Goal: Information Seeking & Learning: Learn about a topic

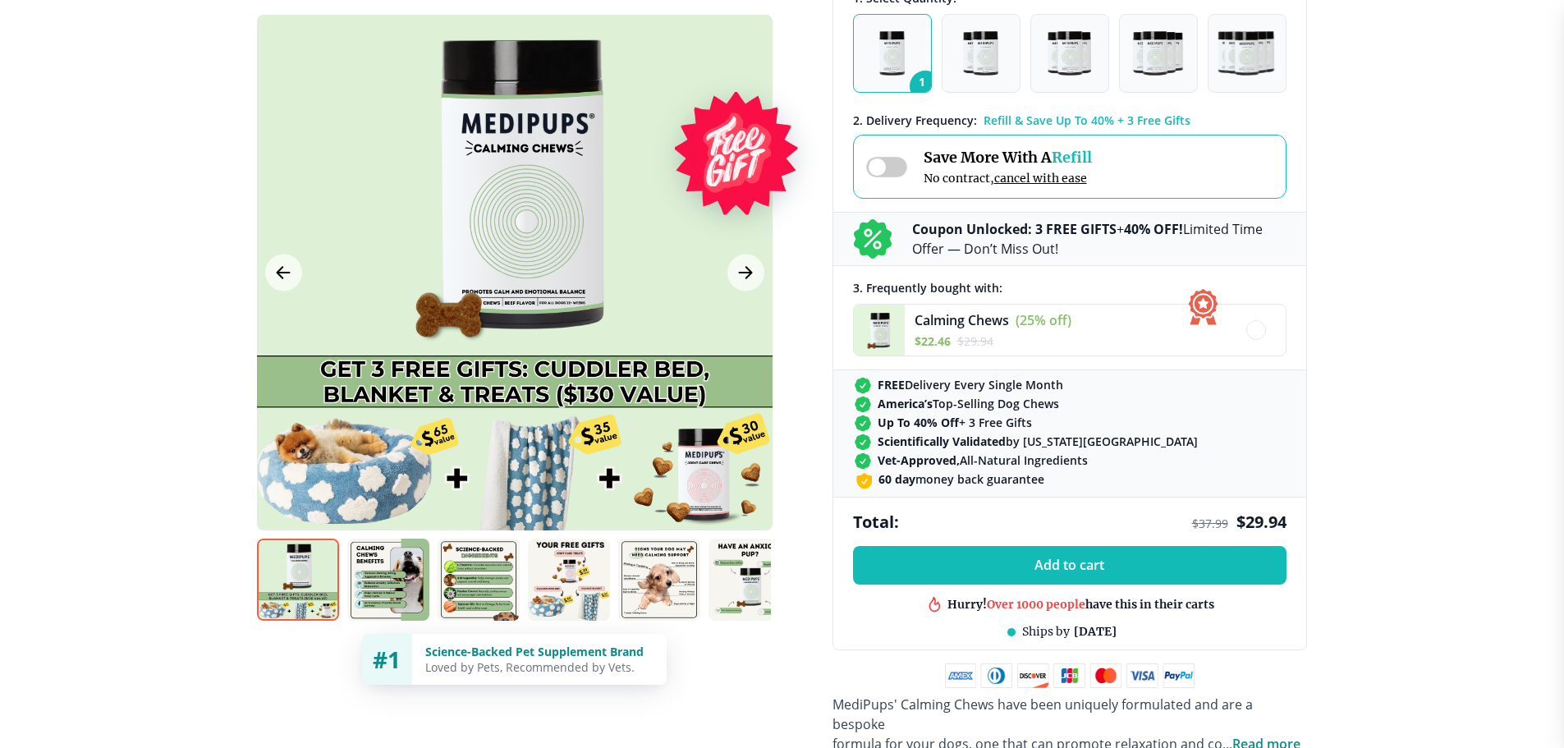
scroll to position [821, 0]
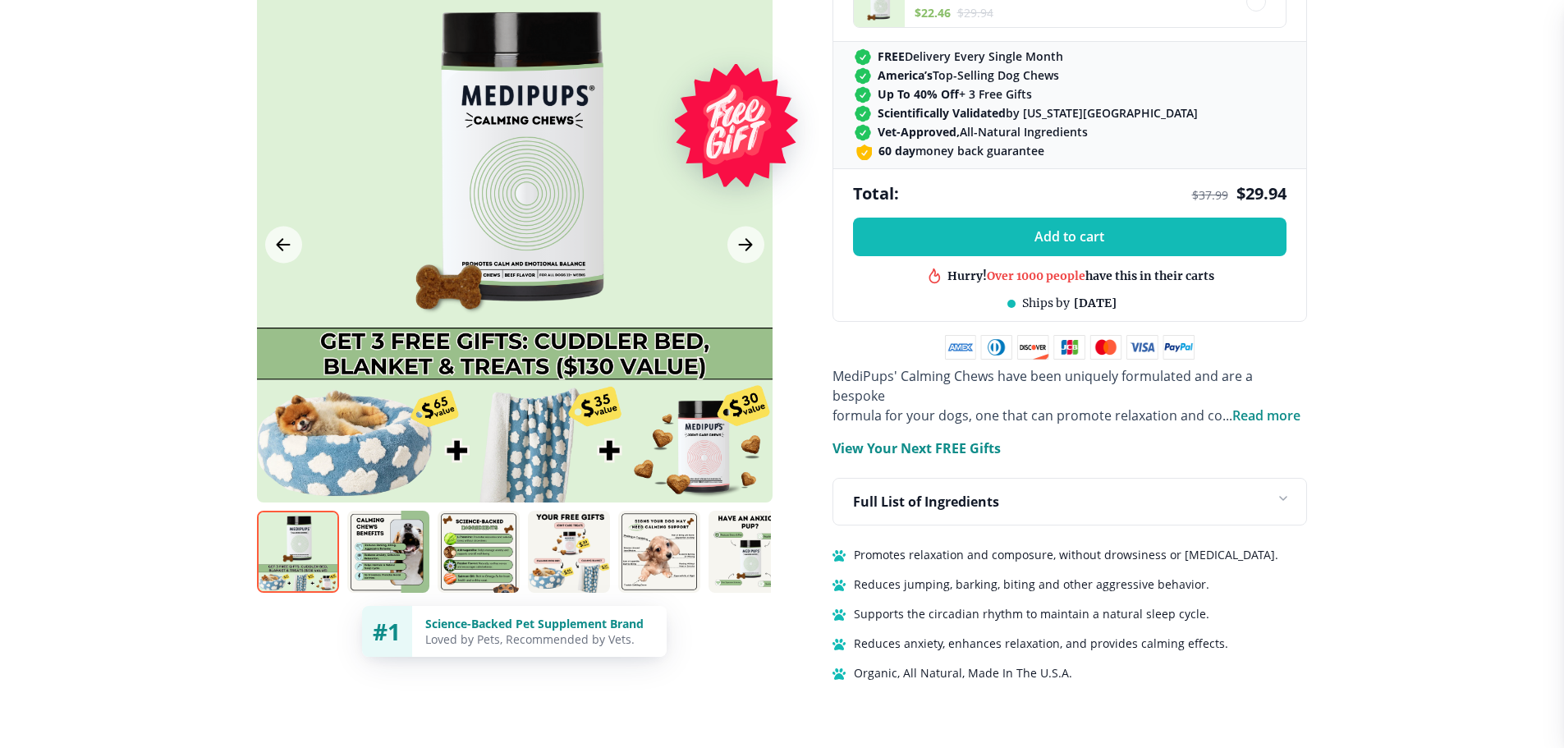
click at [318, 531] on img at bounding box center [298, 552] width 82 height 82
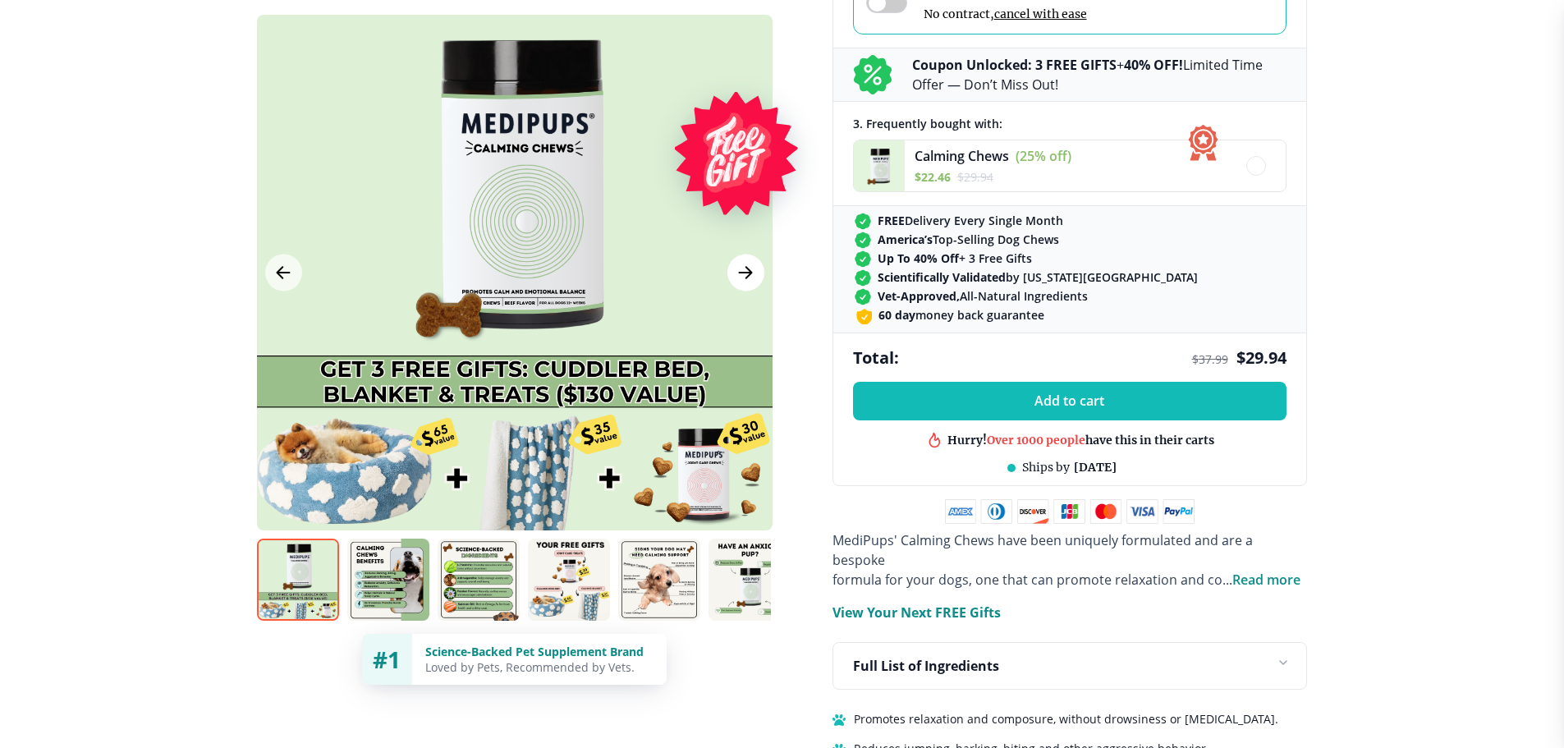
click at [747, 271] on icon "Next Image" at bounding box center [746, 273] width 20 height 21
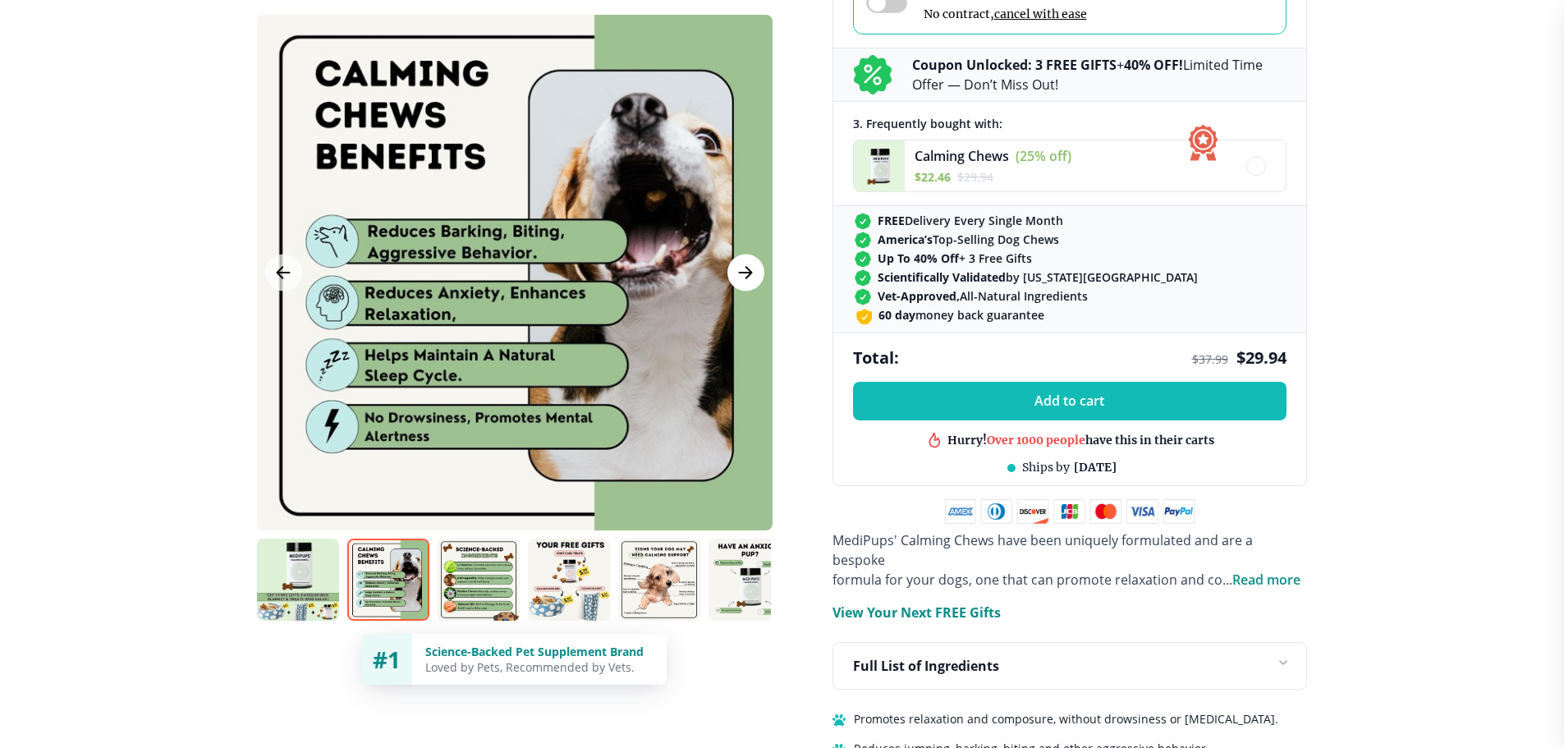
click at [747, 271] on icon "Next Image" at bounding box center [746, 273] width 20 height 21
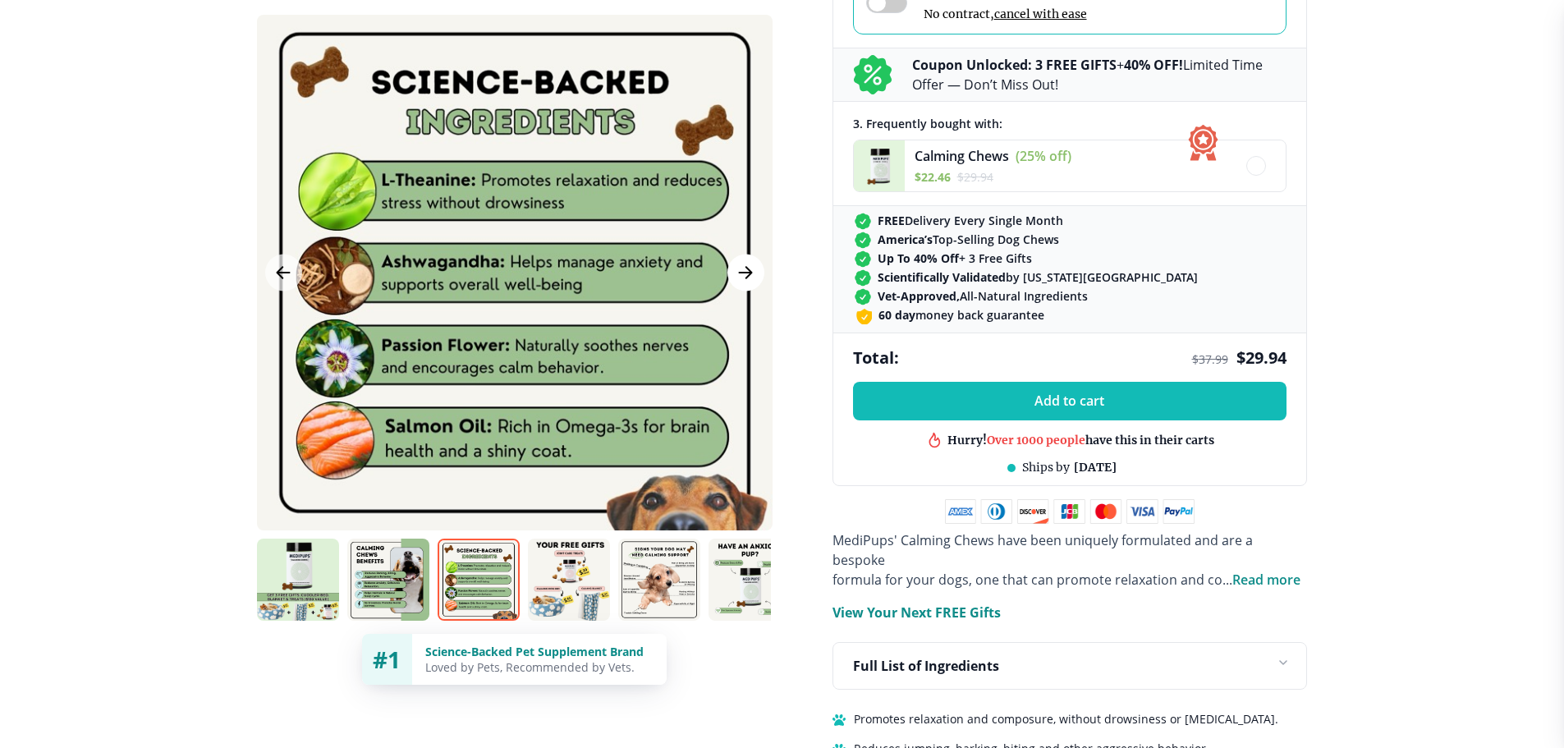
click at [747, 271] on icon "Next Image" at bounding box center [746, 273] width 20 height 21
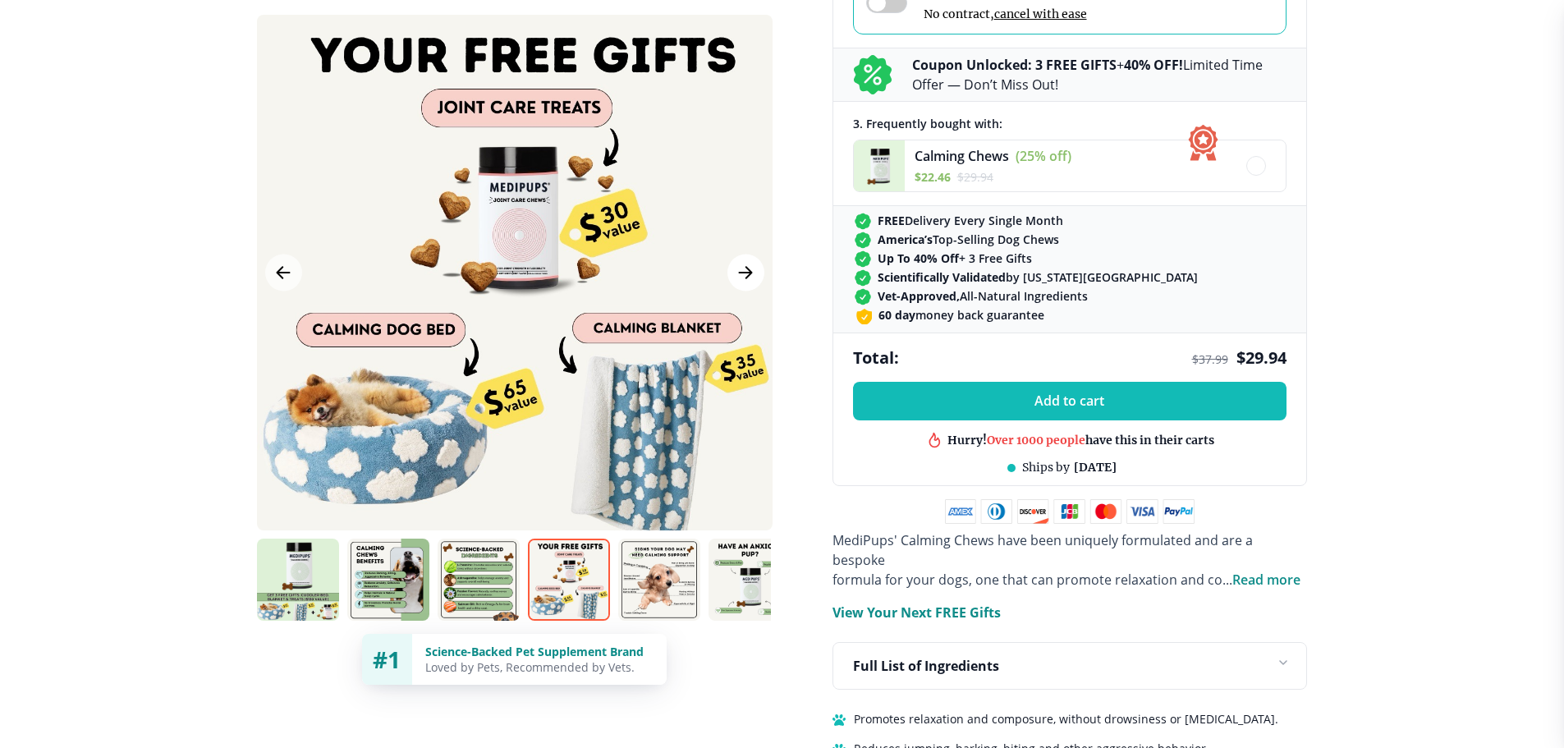
click at [747, 271] on icon "Next Image" at bounding box center [746, 273] width 20 height 21
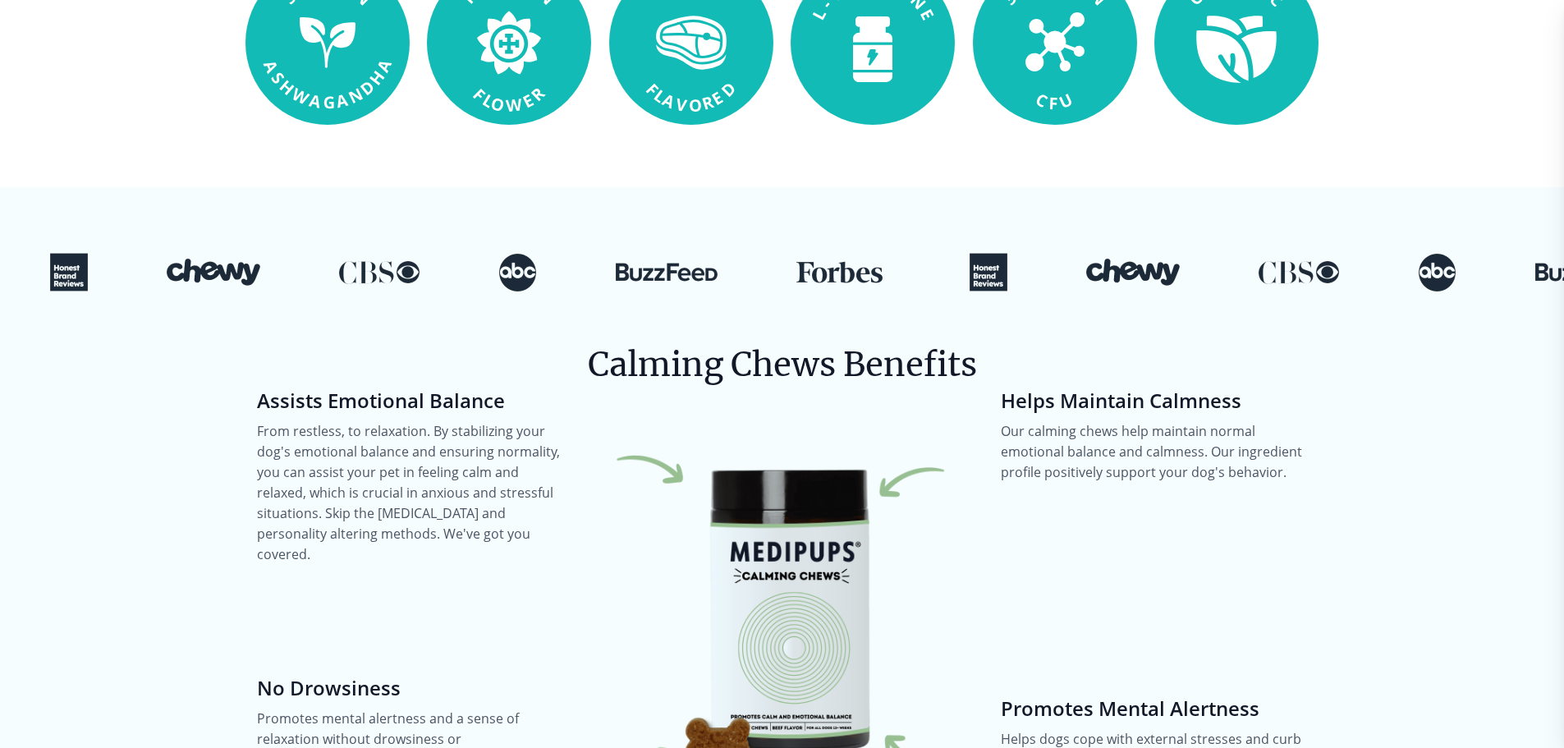
scroll to position [1806, 0]
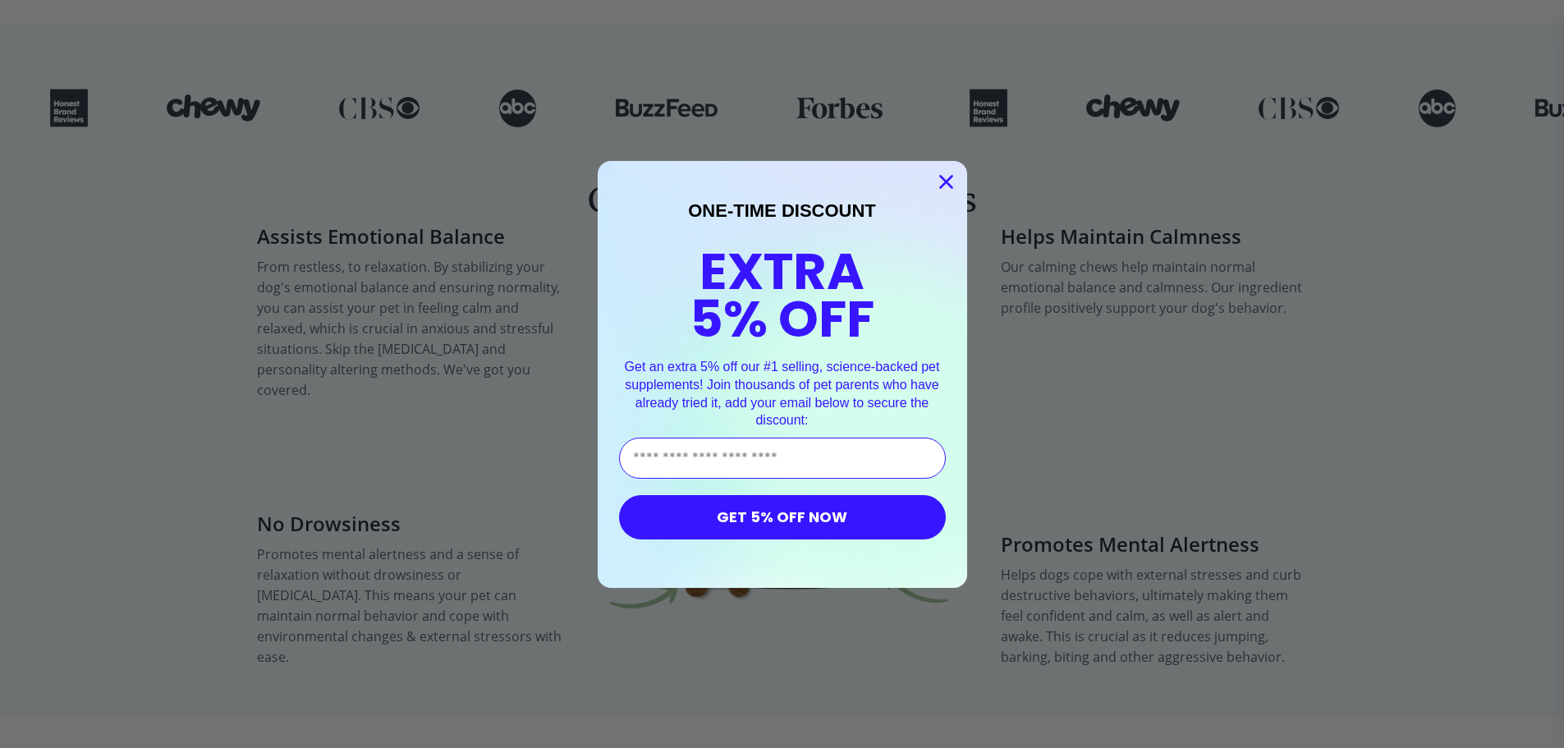
click at [952, 178] on circle "Close dialog" at bounding box center [945, 180] width 27 height 27
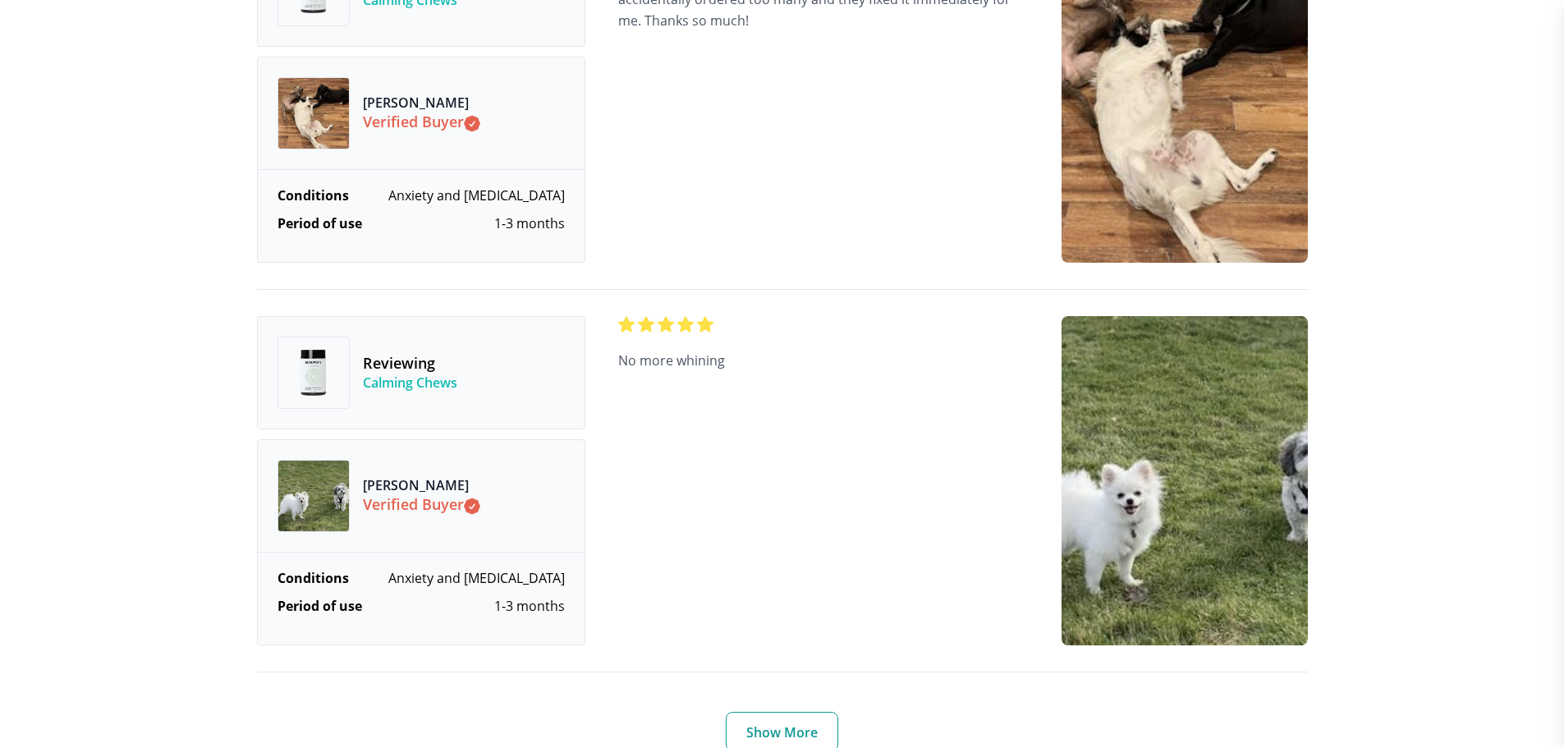
scroll to position [6240, 0]
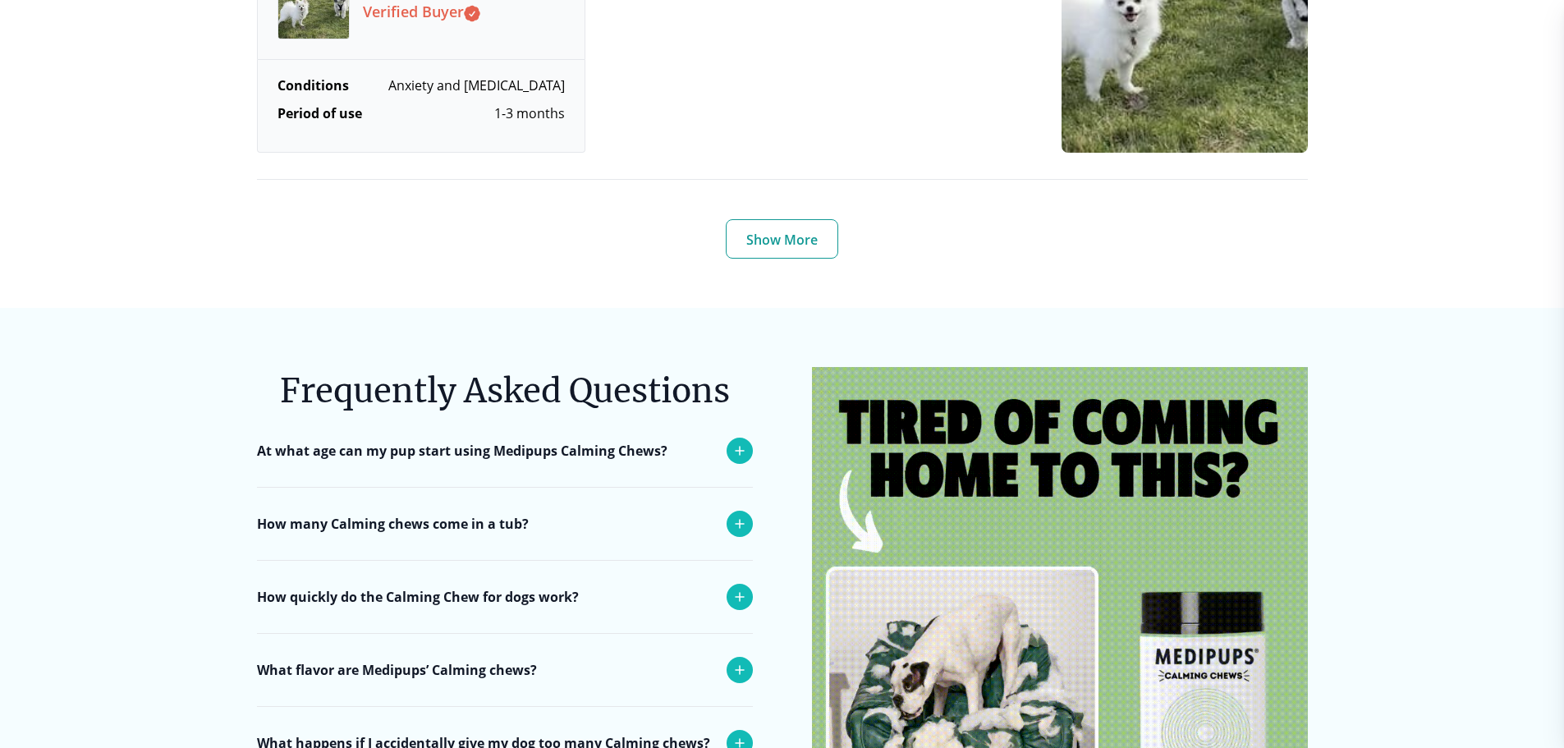
click at [502, 514] on p "How many Calming chews come in a tub?" at bounding box center [393, 524] width 272 height 20
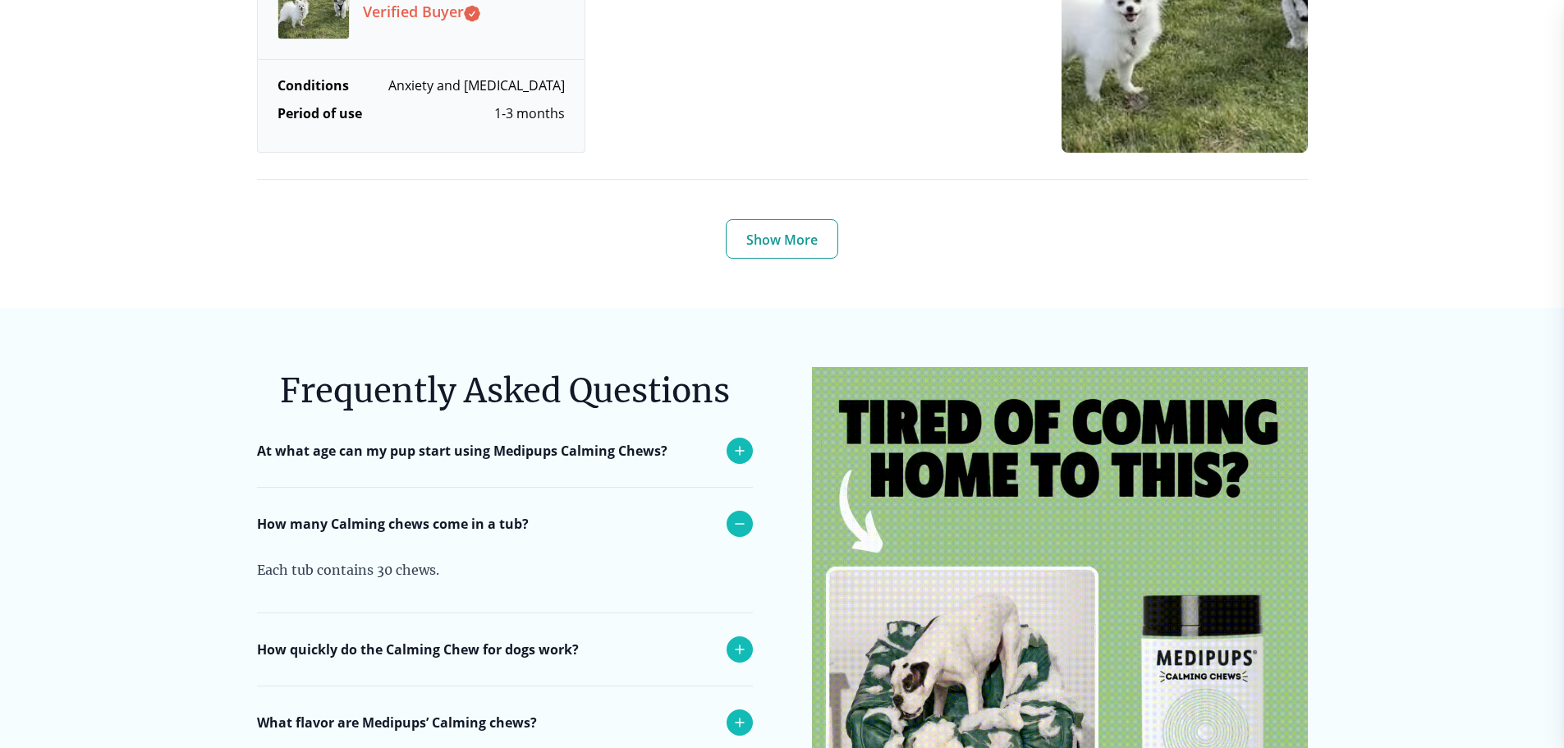
click at [488, 640] on p "How quickly do the Calming Chew for dogs work?" at bounding box center [418, 650] width 322 height 20
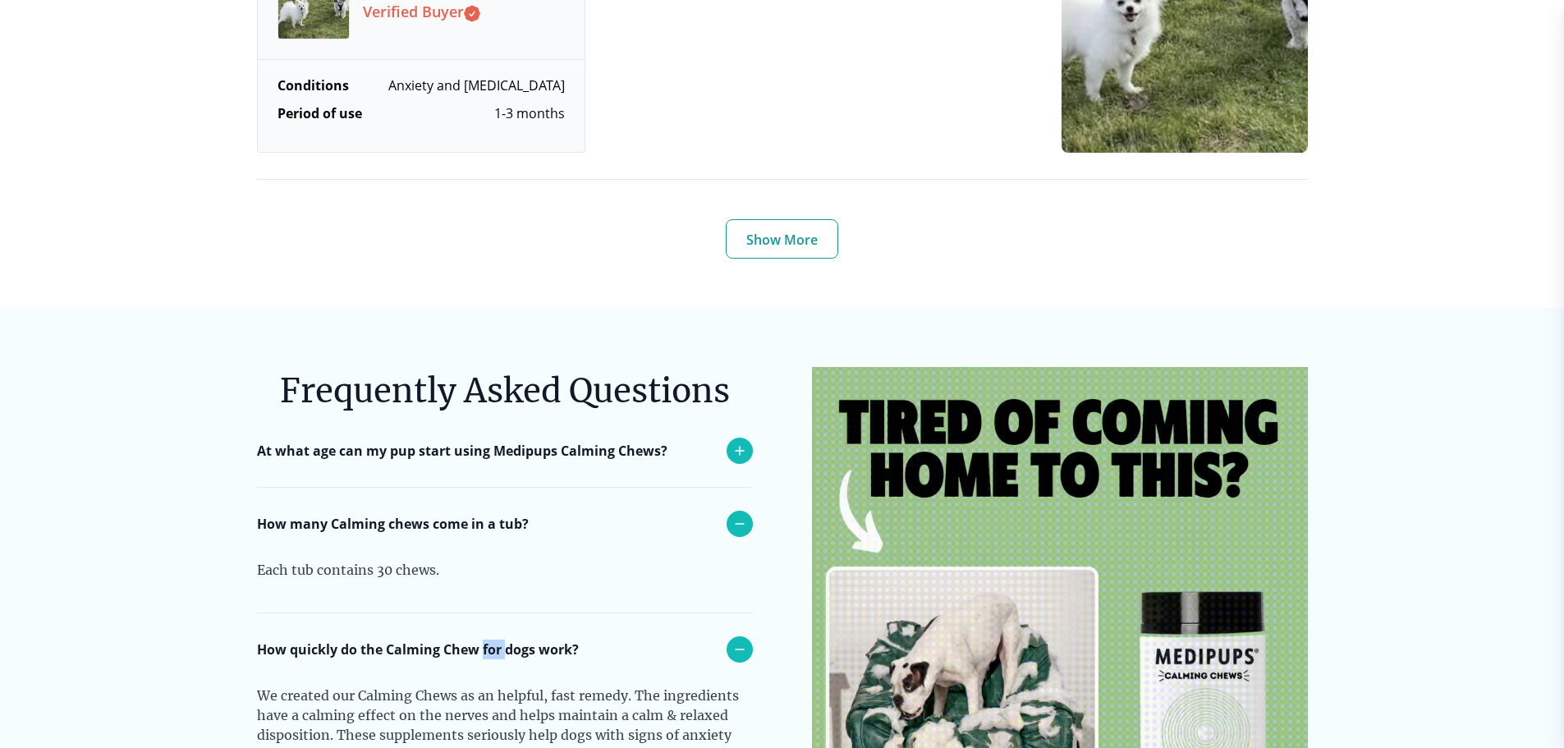
click at [488, 640] on p "How quickly do the Calming Chew for dogs work?" at bounding box center [418, 650] width 322 height 20
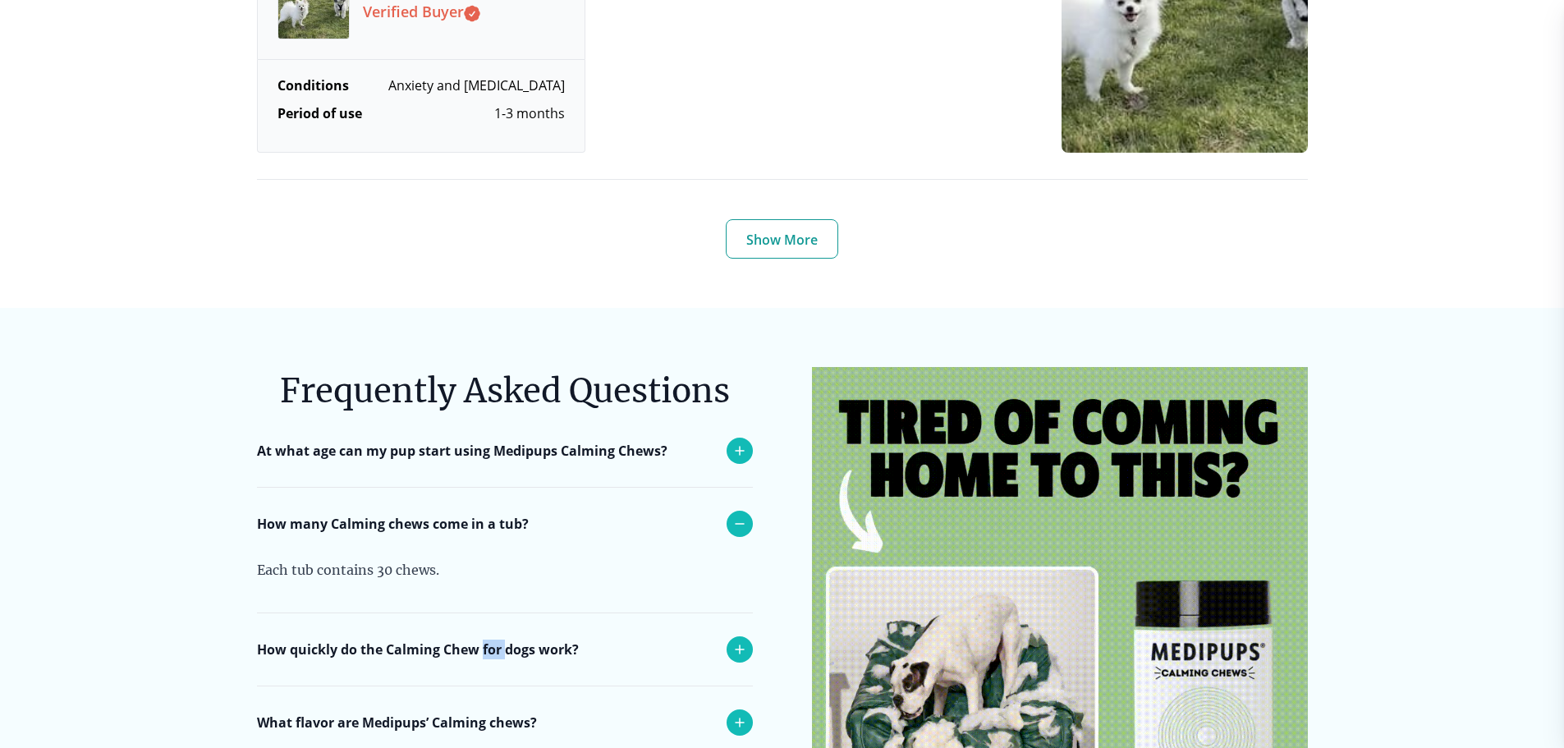
scroll to position [6568, 0]
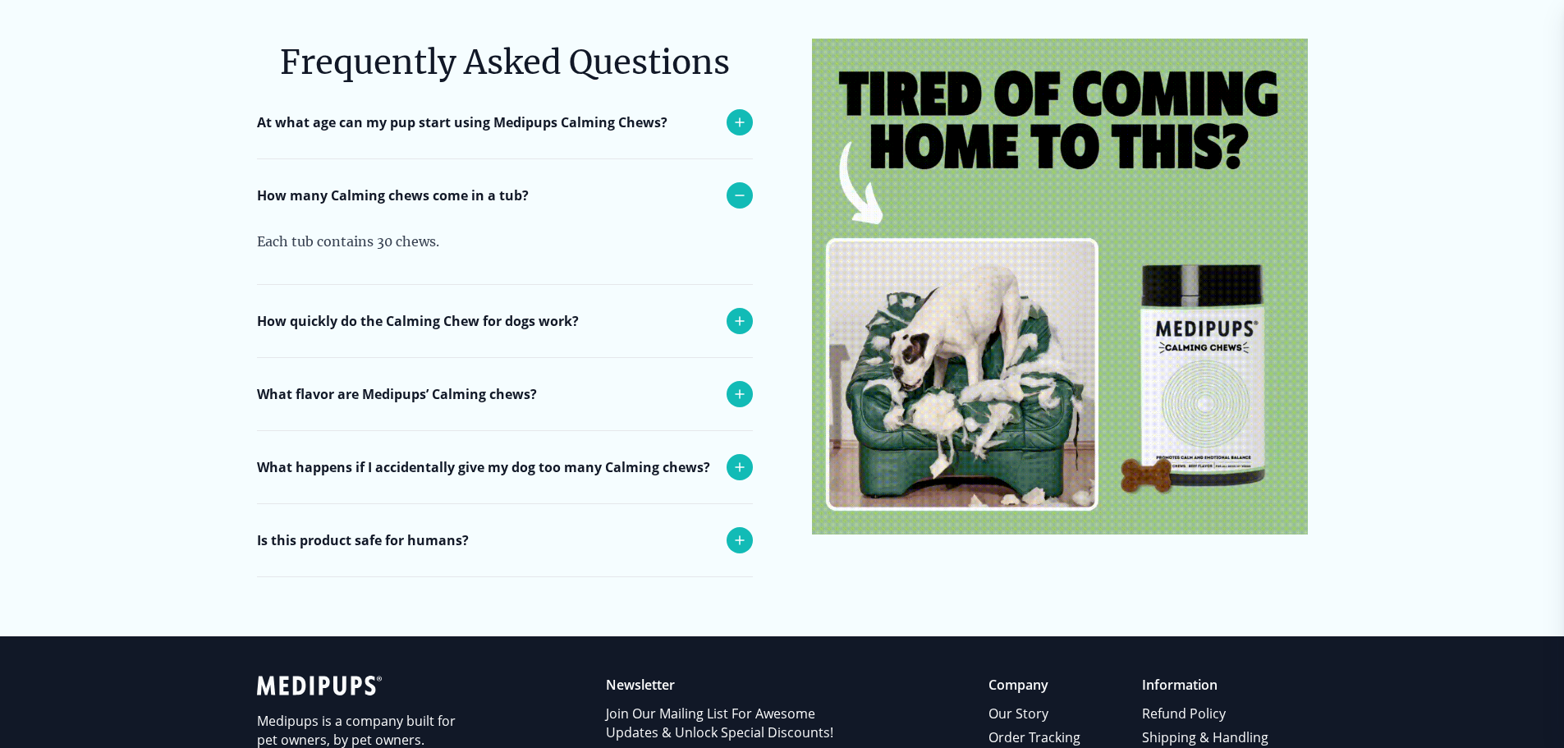
click at [408, 311] on p "How quickly do the Calming Chew for dogs work?" at bounding box center [418, 321] width 322 height 20
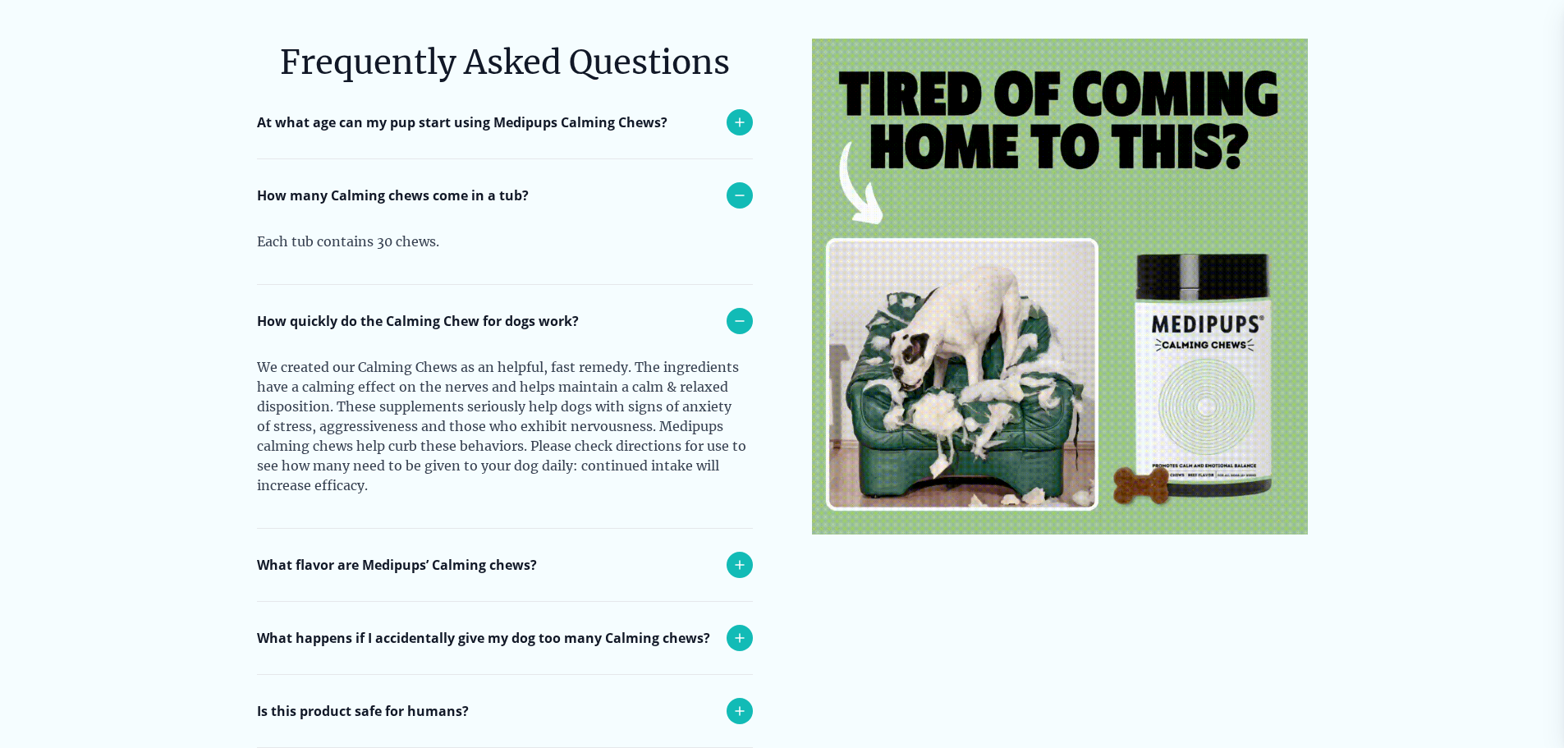
scroll to position [6732, 0]
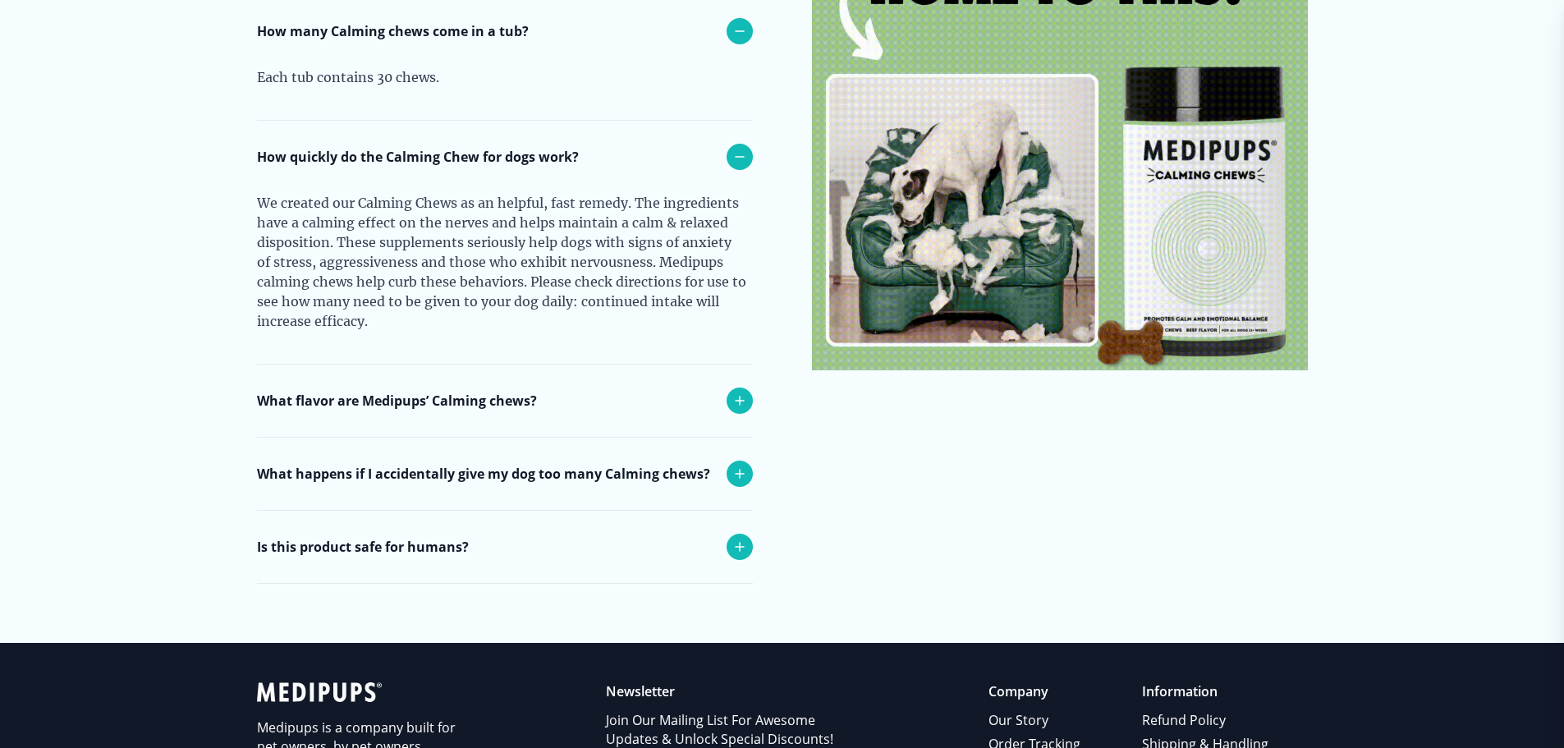
click at [594, 464] on p "What happens if I accidentally give my dog too many Calming chews?" at bounding box center [483, 474] width 453 height 20
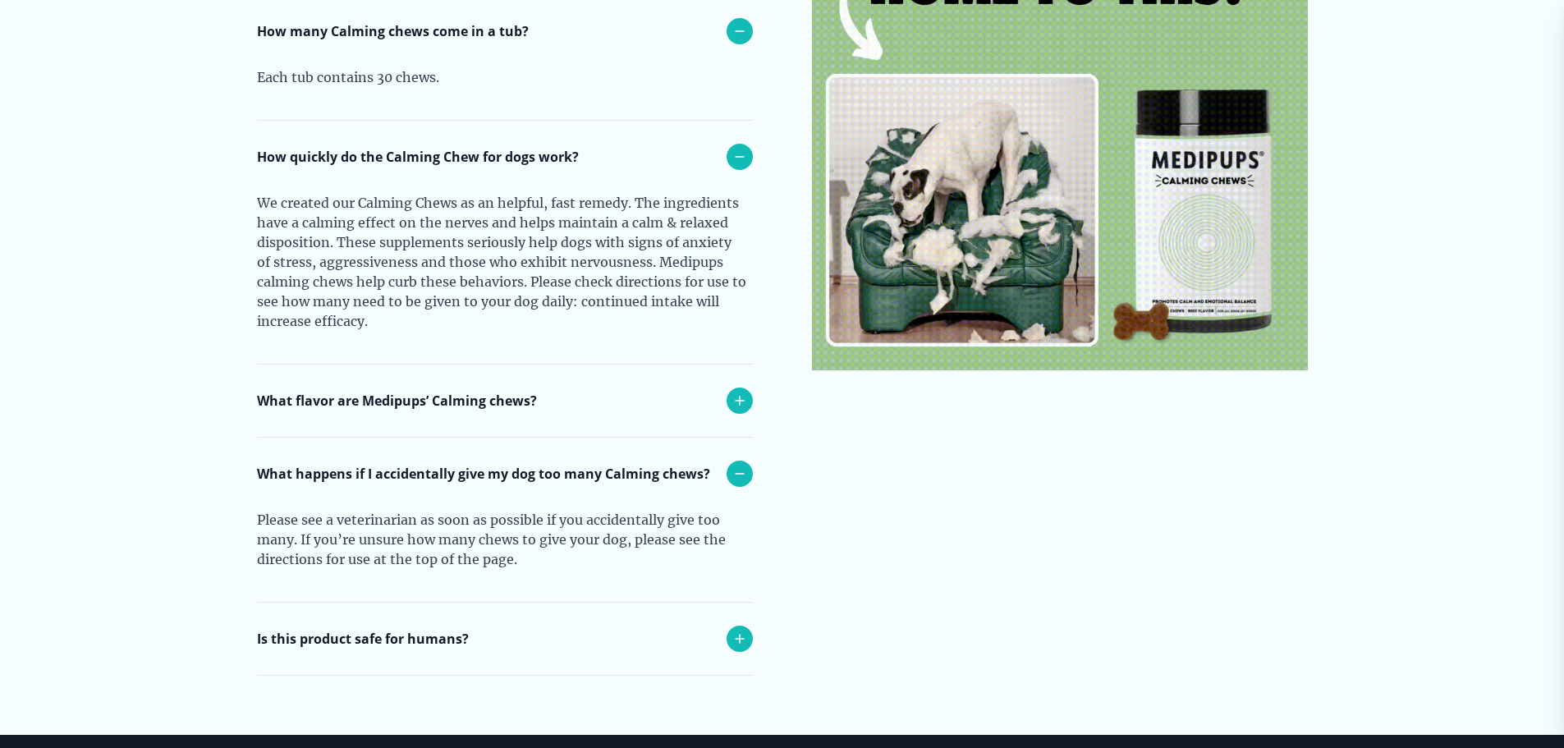
scroll to position [7061, 0]
